Goal: Task Accomplishment & Management: Complete application form

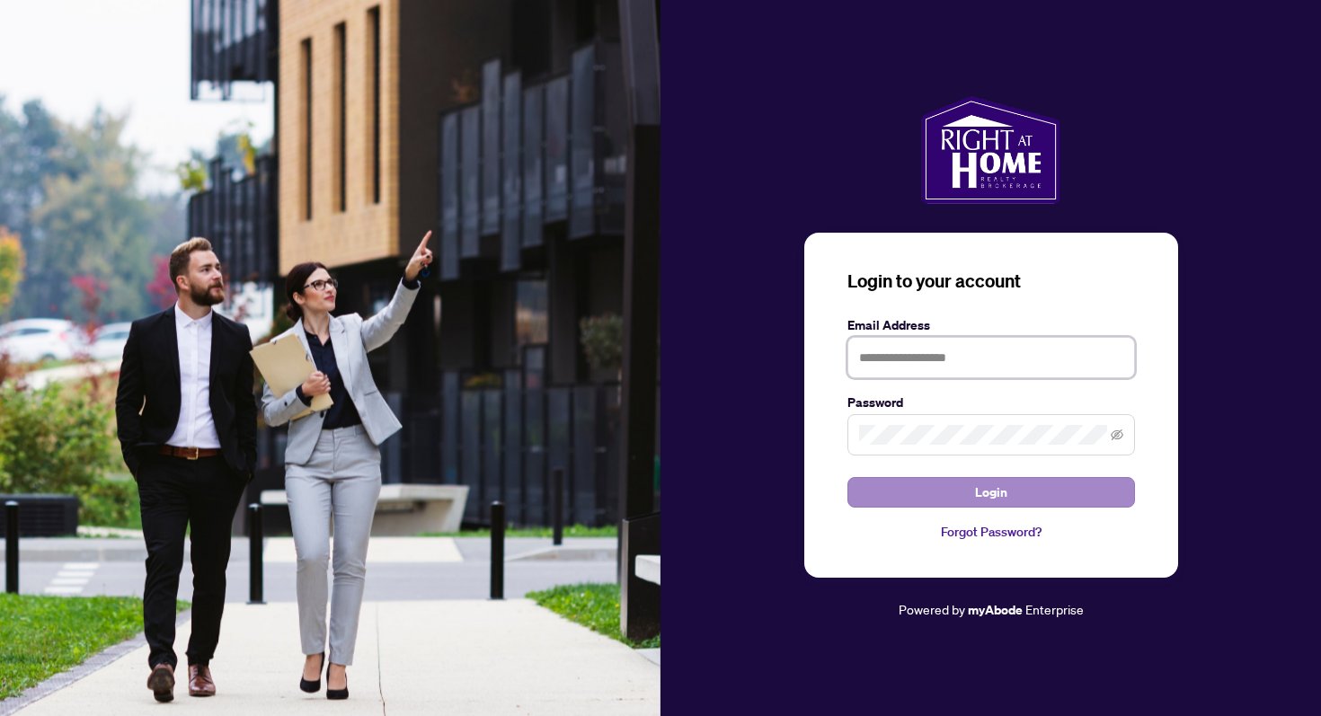
type input "**********"
click at [1005, 502] on span "Login" at bounding box center [991, 492] width 32 height 29
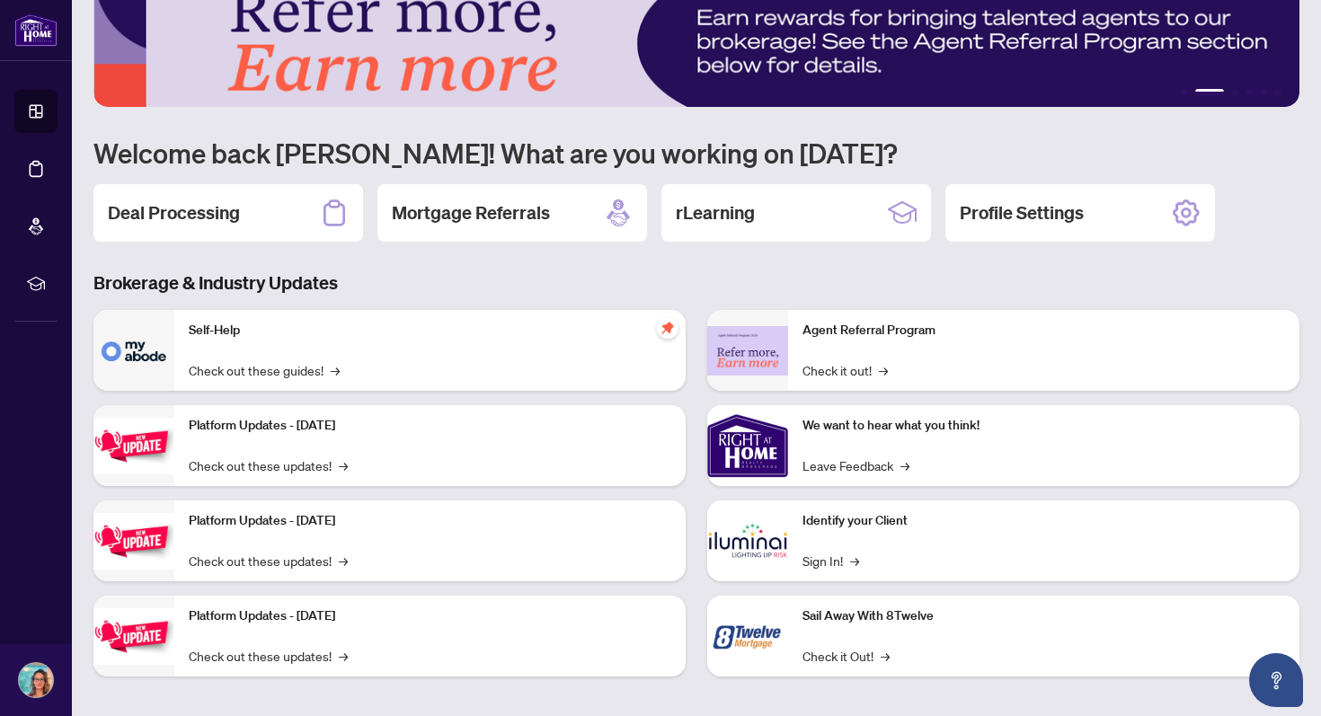
scroll to position [51, 0]
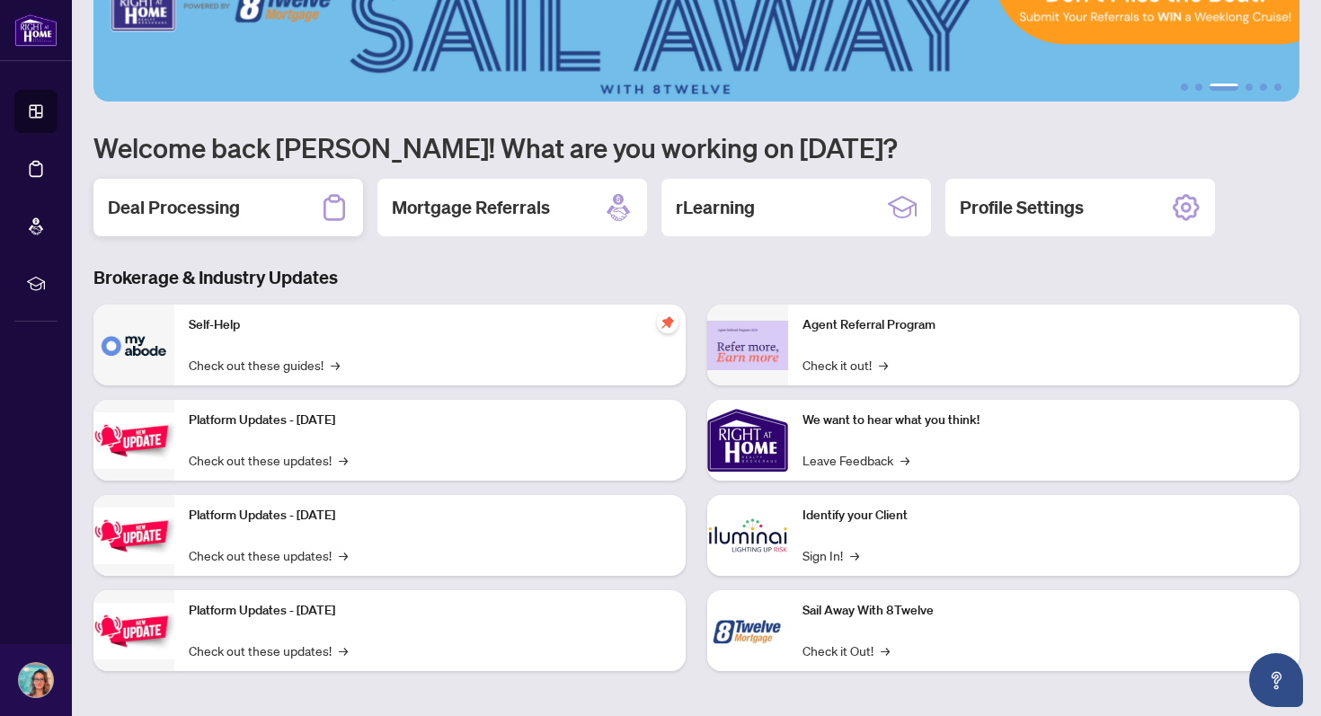
click at [204, 208] on h2 "Deal Processing" at bounding box center [174, 207] width 132 height 25
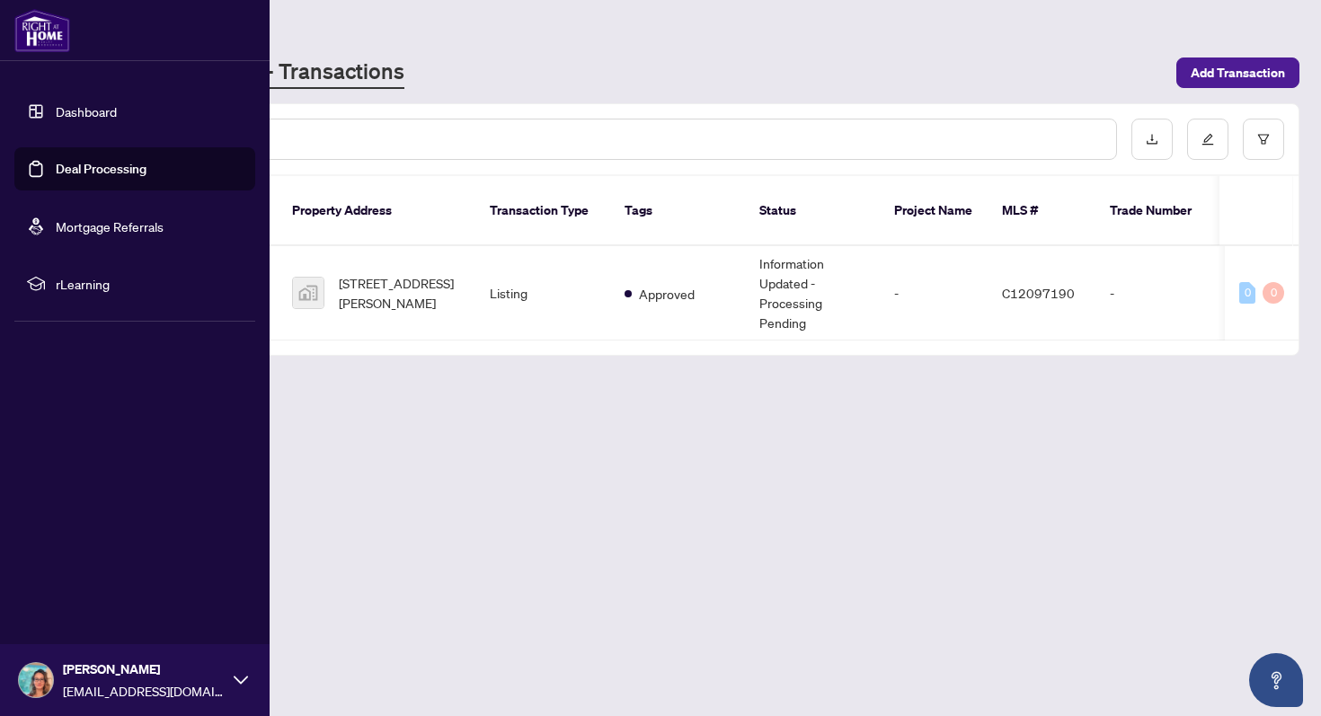
click at [75, 111] on link "Dashboard" at bounding box center [86, 111] width 61 height 16
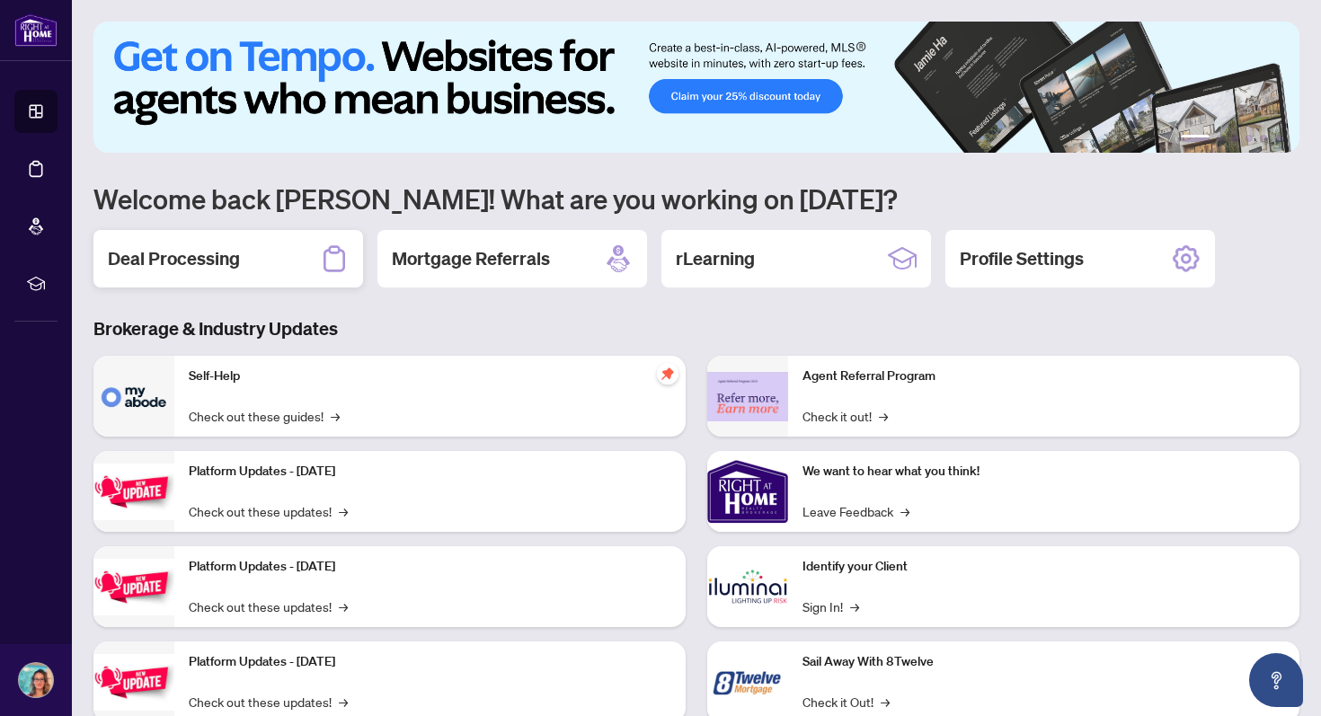
click at [246, 273] on div "Deal Processing" at bounding box center [228, 258] width 270 height 57
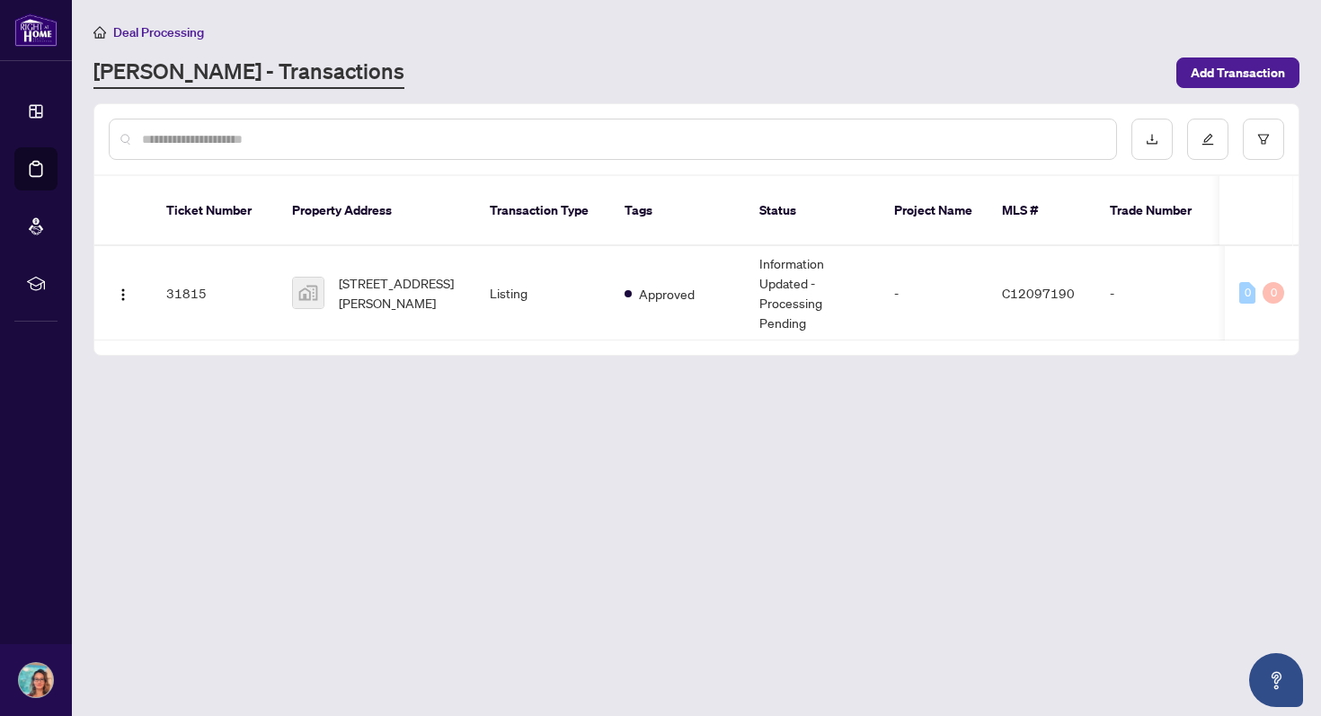
click at [798, 70] on div "[PERSON_NAME] - Transactions" at bounding box center [629, 73] width 1072 height 32
click at [1198, 62] on span "Add Transaction" at bounding box center [1237, 72] width 94 height 29
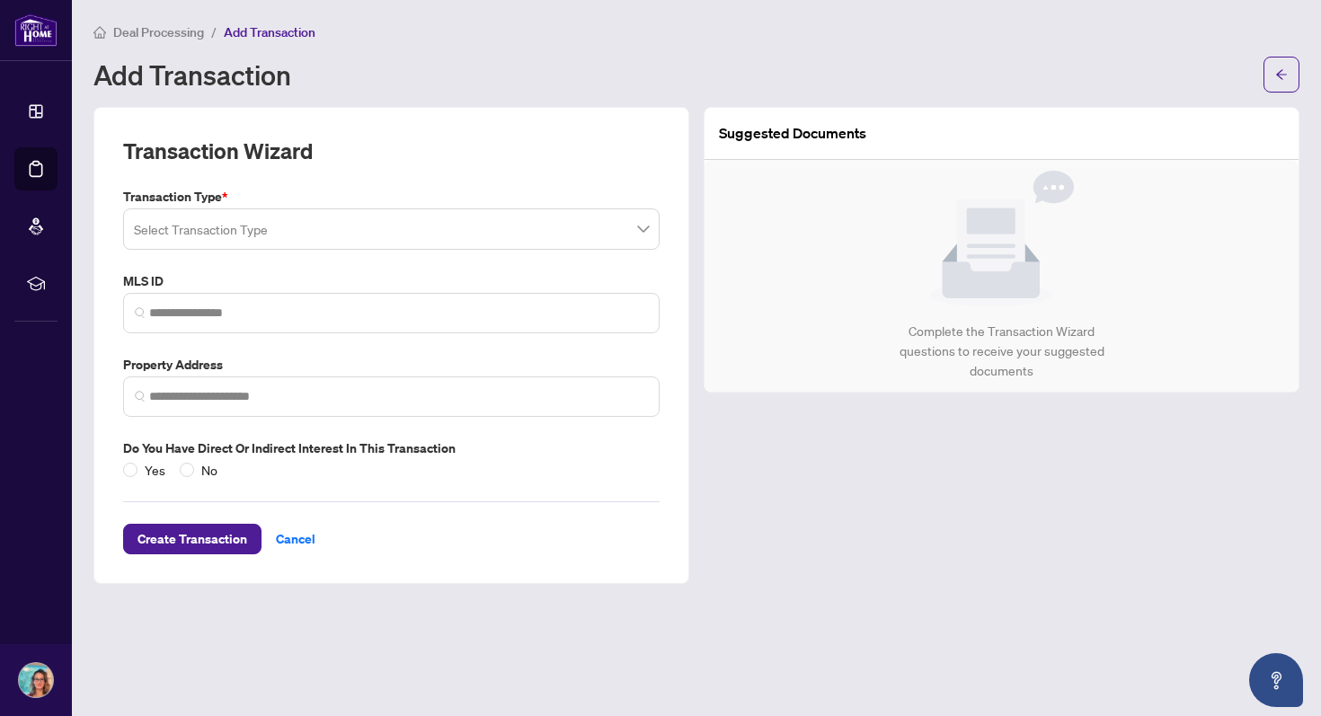
click at [937, 265] on img at bounding box center [1002, 239] width 144 height 137
click at [939, 264] on img at bounding box center [1002, 239] width 144 height 137
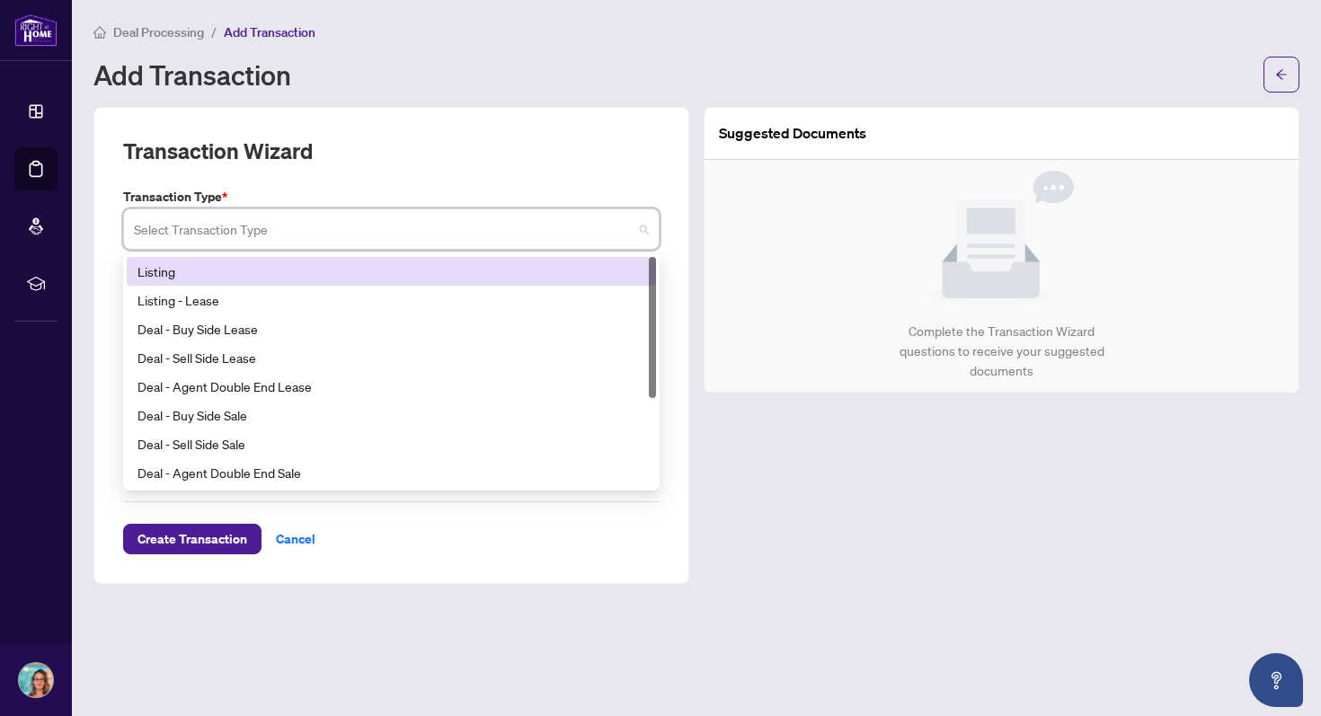
click at [138, 226] on input "search" at bounding box center [383, 232] width 499 height 40
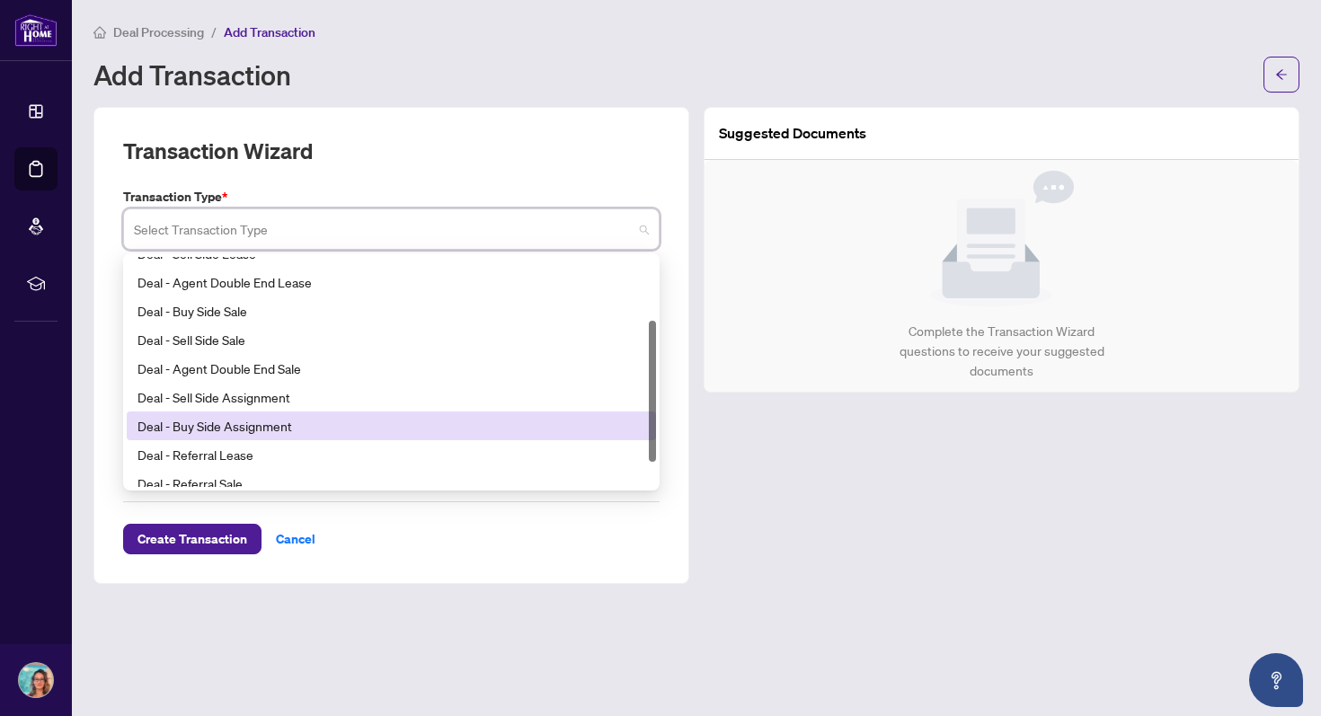
scroll to position [102, 0]
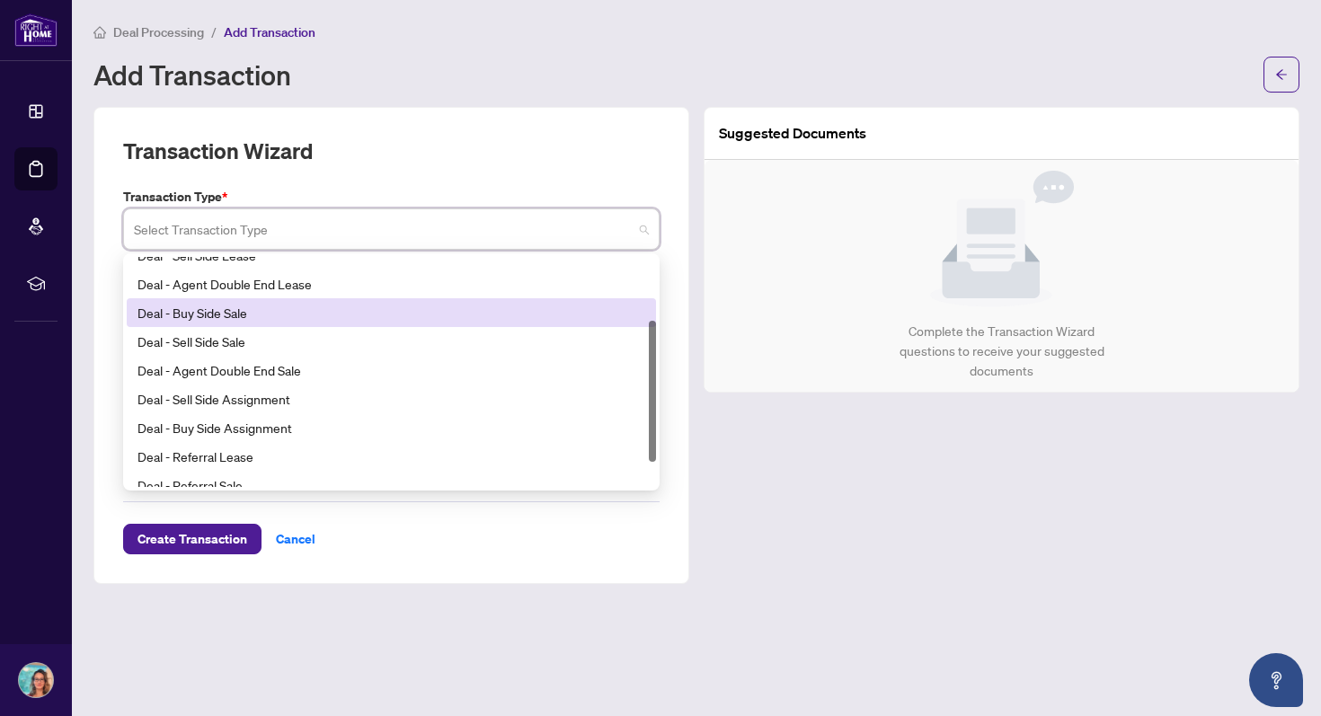
click at [253, 314] on div "Deal - Buy Side Sale" at bounding box center [391, 313] width 508 height 20
